Goal: Task Accomplishment & Management: Use online tool/utility

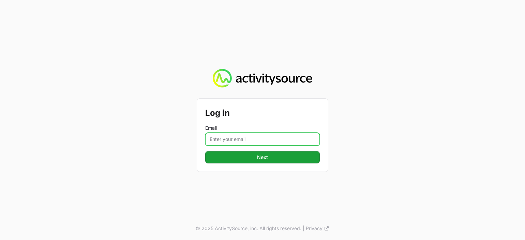
click at [238, 139] on input "Email" at bounding box center [262, 139] width 115 height 13
type input "[PERSON_NAME][EMAIL_ADDRESS][PERSON_NAME][DOMAIN_NAME]"
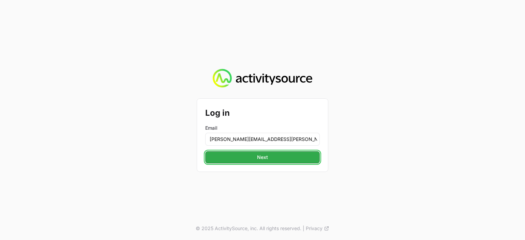
click at [267, 156] on span "Next" at bounding box center [262, 157] width 11 height 8
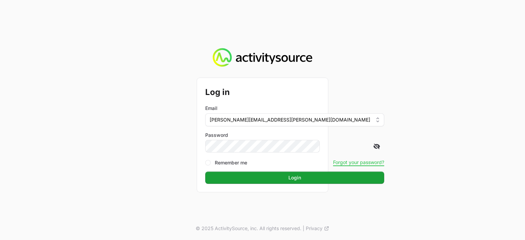
click at [205, 172] on button "Login" at bounding box center [294, 178] width 179 height 12
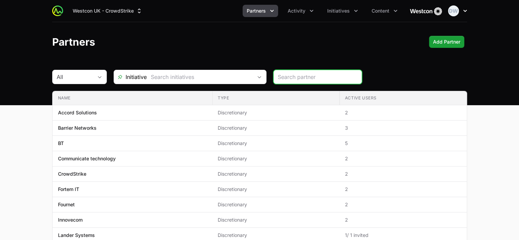
click at [463, 12] on icon "button" at bounding box center [464, 11] width 7 height 7
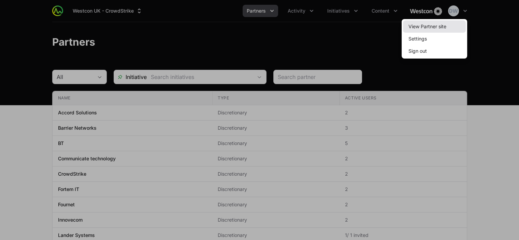
click at [429, 28] on link "View Partner site" at bounding box center [434, 26] width 63 height 12
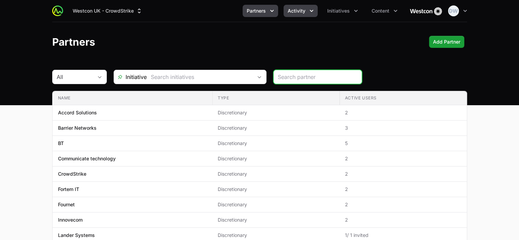
click at [312, 12] on icon "Activity menu" at bounding box center [311, 11] width 7 height 7
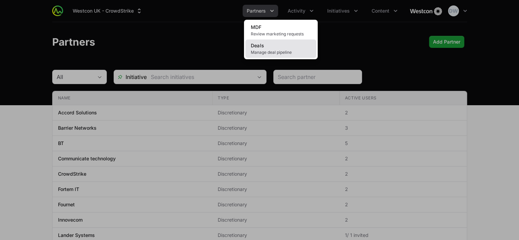
click at [263, 49] on link "Deals Manage deal pipeline" at bounding box center [280, 49] width 71 height 18
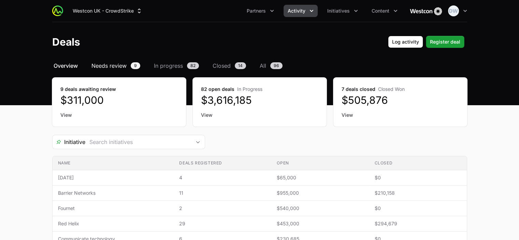
click at [115, 66] on span "Needs review" at bounding box center [108, 66] width 35 height 8
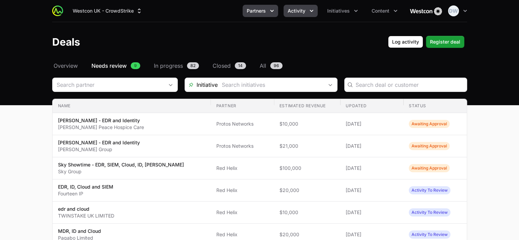
click at [273, 10] on icon "Partners menu" at bounding box center [271, 11] width 7 height 7
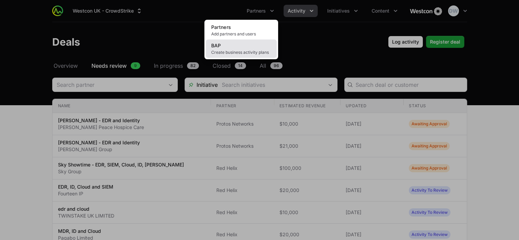
click at [220, 49] on link "BAP Create business activity plans" at bounding box center [241, 49] width 71 height 18
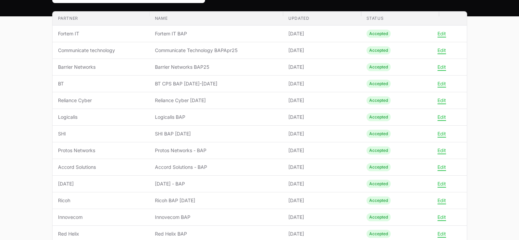
scroll to position [99, 0]
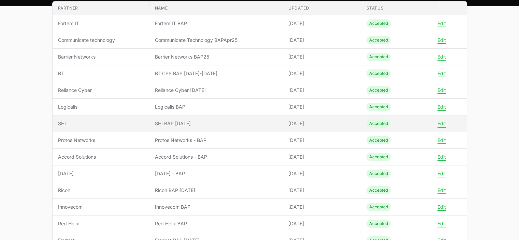
click at [440, 122] on button "Edit" at bounding box center [441, 124] width 9 height 6
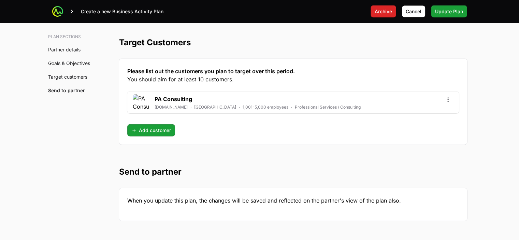
scroll to position [1926, 0]
